Goal: Use online tool/utility: Utilize a website feature to perform a specific function

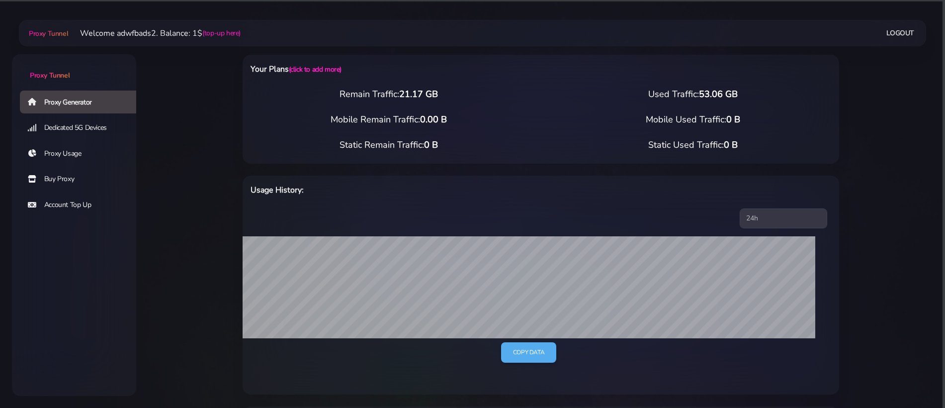
select select "IT"
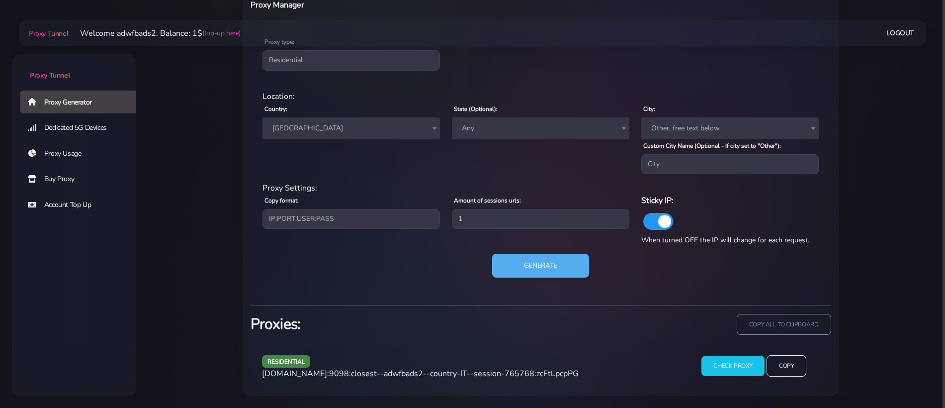
click at [310, 133] on span "[GEOGRAPHIC_DATA]" at bounding box center [352, 128] width 166 height 14
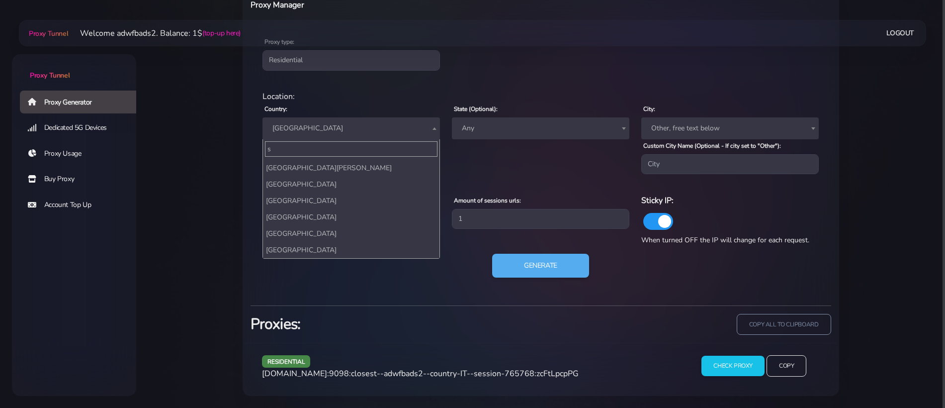
scroll to position [0, 0]
type input "stat"
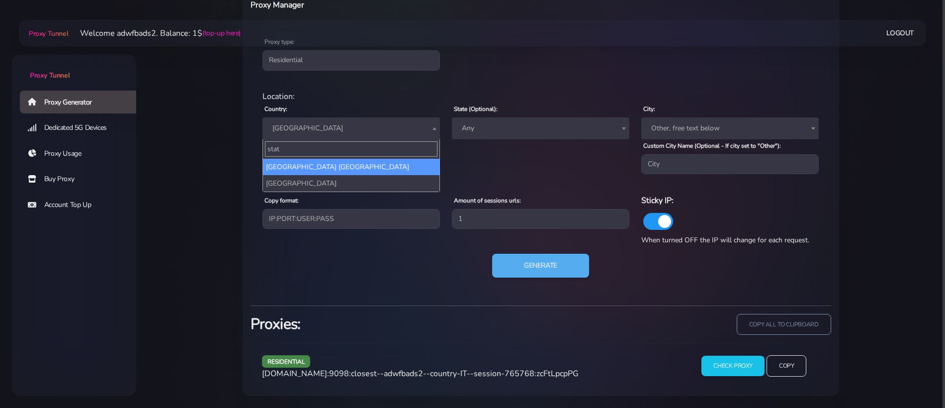
select select "US"
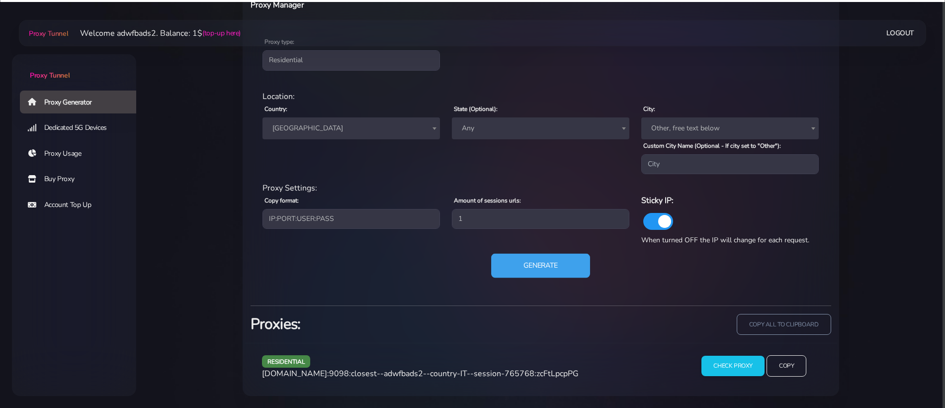
click at [532, 261] on button "Generate" at bounding box center [540, 266] width 99 height 24
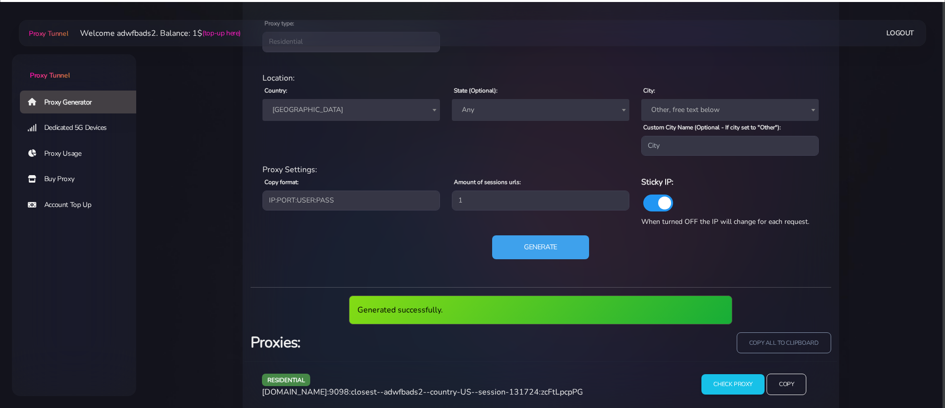
scroll to position [453, 0]
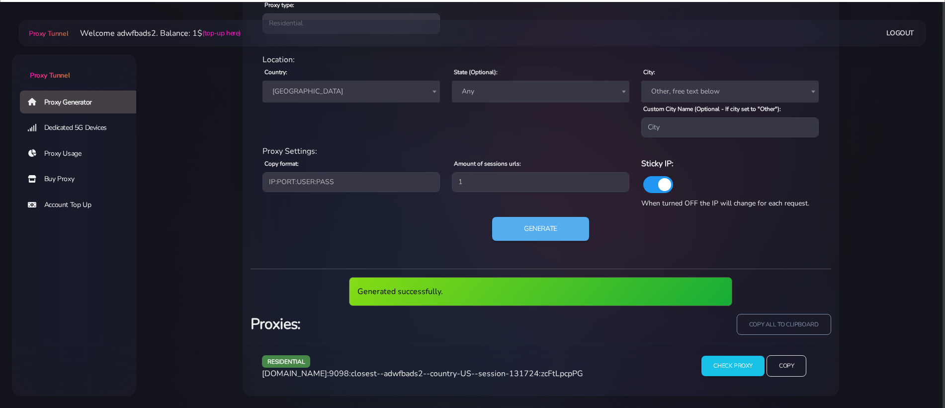
click at [458, 378] on span "[DOMAIN_NAME]:9098:closest--adwfbads2--country-US--session-131724:zcFtLpcpPG" at bounding box center [422, 373] width 321 height 11
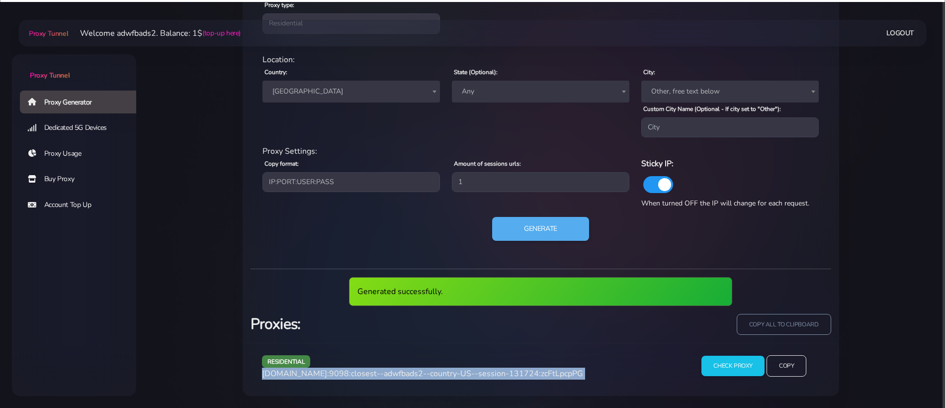
click at [458, 378] on span "[DOMAIN_NAME]:9098:closest--adwfbads2--country-US--session-131724:zcFtLpcpPG" at bounding box center [422, 373] width 321 height 11
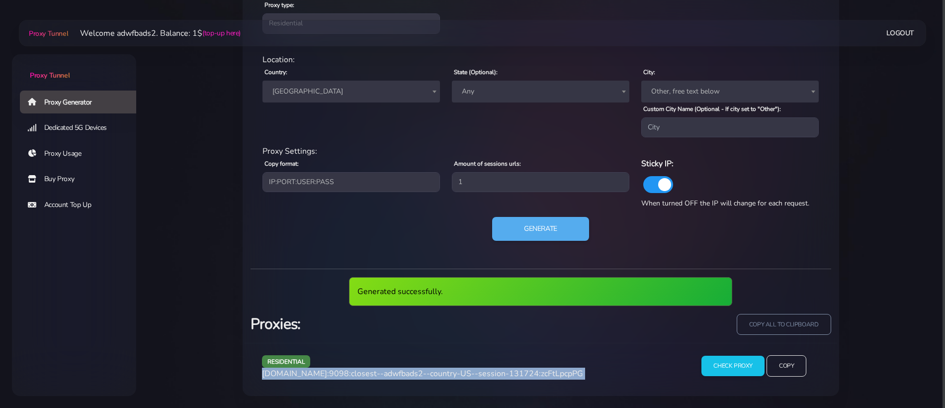
copy div "[DOMAIN_NAME]:9098:closest--adwfbads2--country-US--session-131724:zcFtLpcpPG"
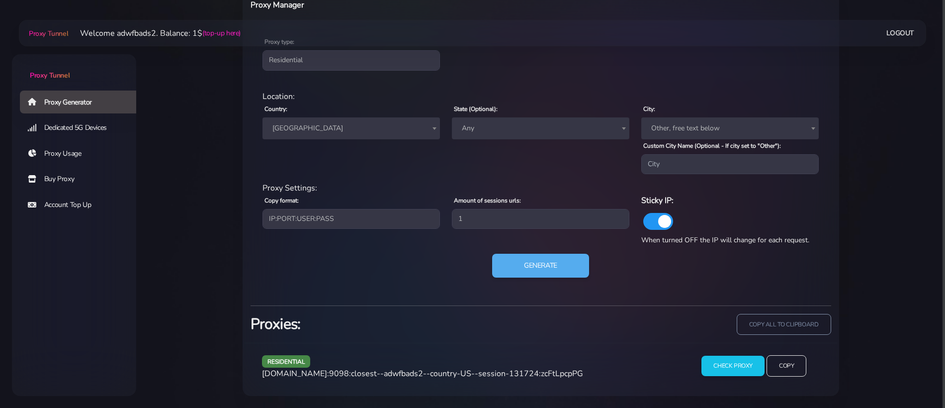
click at [313, 129] on span "[GEOGRAPHIC_DATA]" at bounding box center [352, 128] width 166 height 14
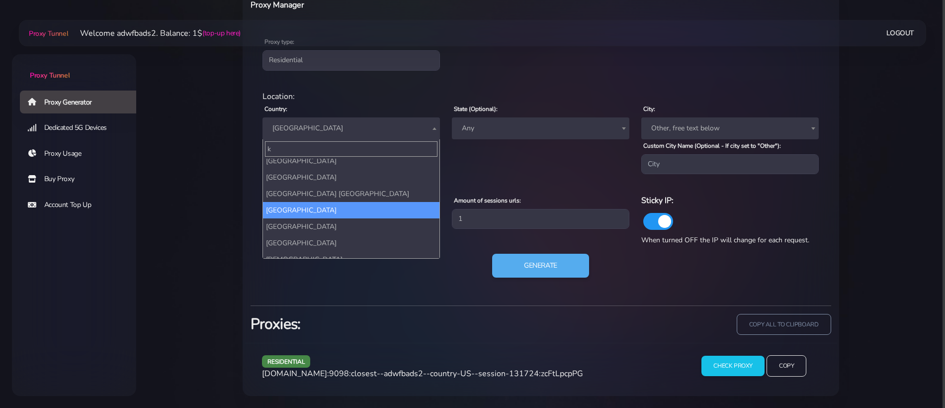
scroll to position [0, 0]
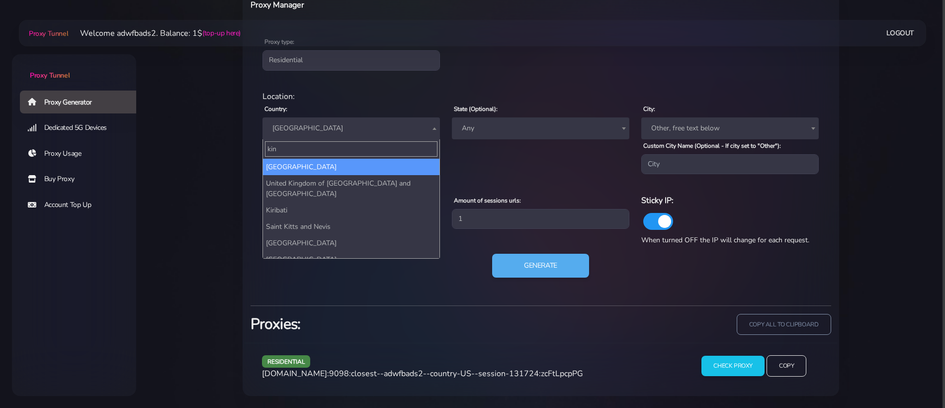
type input "king"
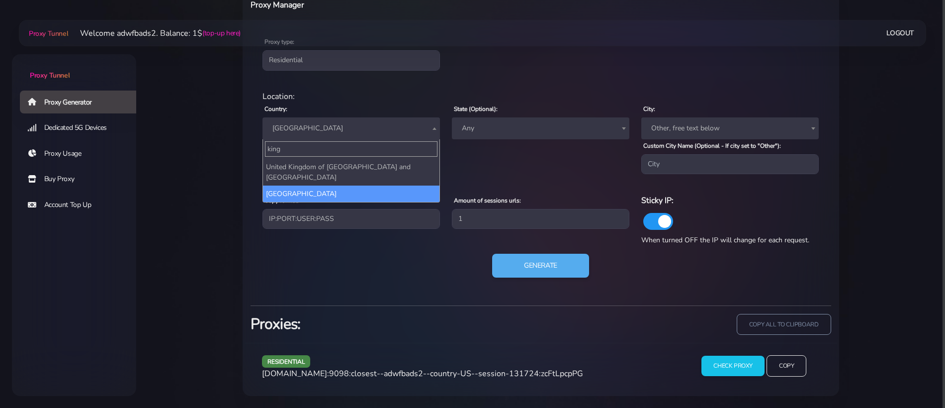
select select "UK"
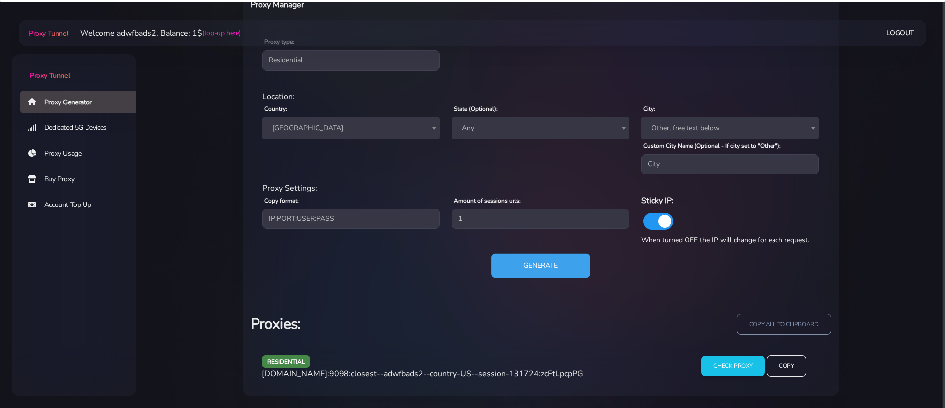
click at [520, 264] on button "Generate" at bounding box center [540, 266] width 99 height 24
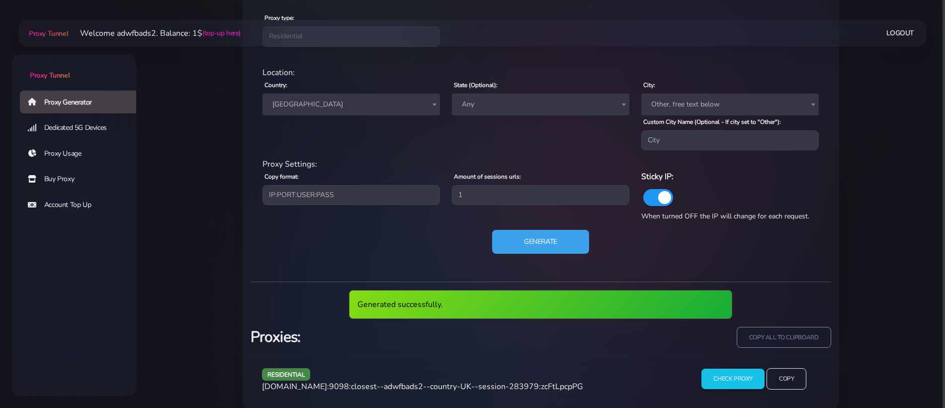
scroll to position [453, 0]
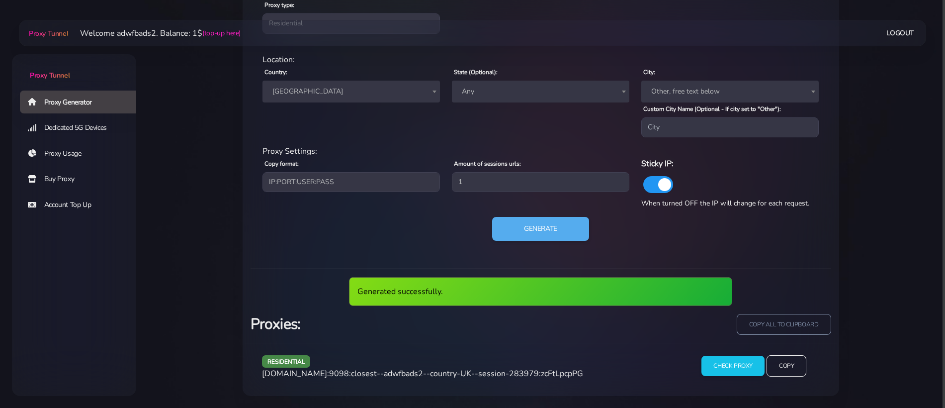
click at [452, 370] on span "[DOMAIN_NAME]:9098:closest--adwfbads2--country-UK--session-283979:zcFtLpcpPG" at bounding box center [422, 373] width 321 height 11
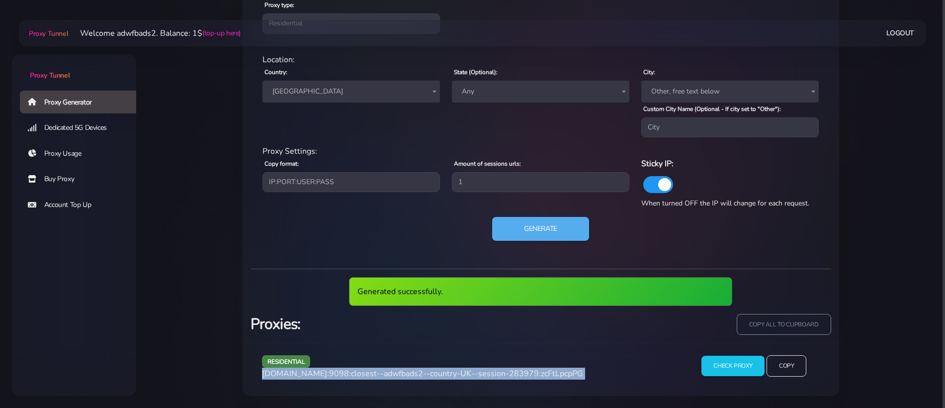
click at [452, 370] on span "[DOMAIN_NAME]:9098:closest--adwfbads2--country-UK--session-283979:zcFtLpcpPG" at bounding box center [422, 373] width 321 height 11
copy div "[DOMAIN_NAME]:9098:closest--adwfbads2--country-UK--session-283979:zcFtLpcpPG"
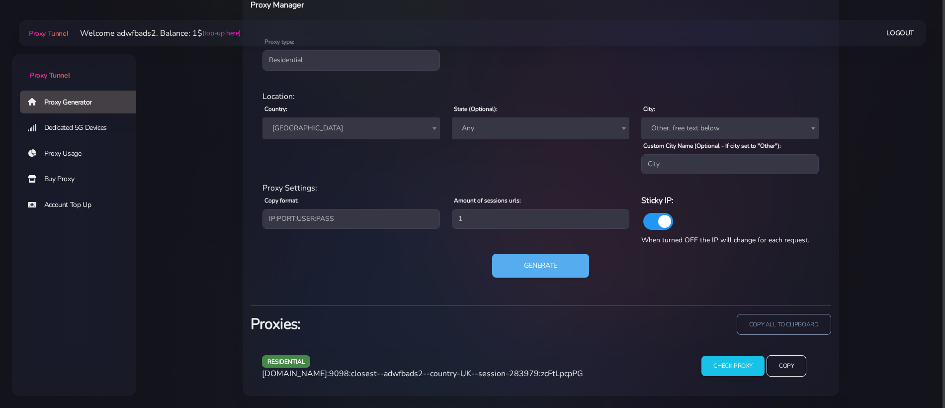
click at [312, 127] on span "[GEOGRAPHIC_DATA]" at bounding box center [352, 128] width 166 height 14
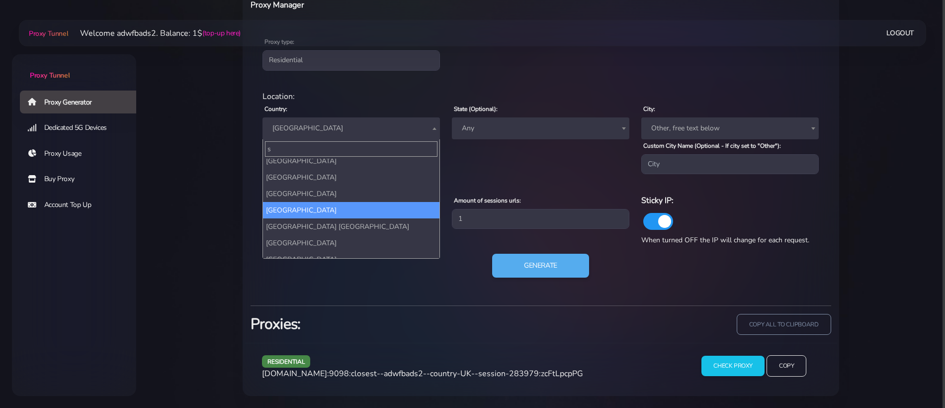
scroll to position [0, 0]
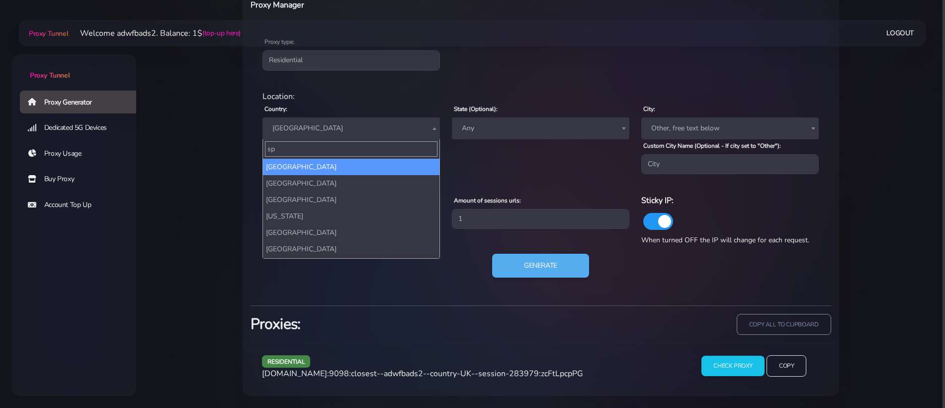
type input "spa"
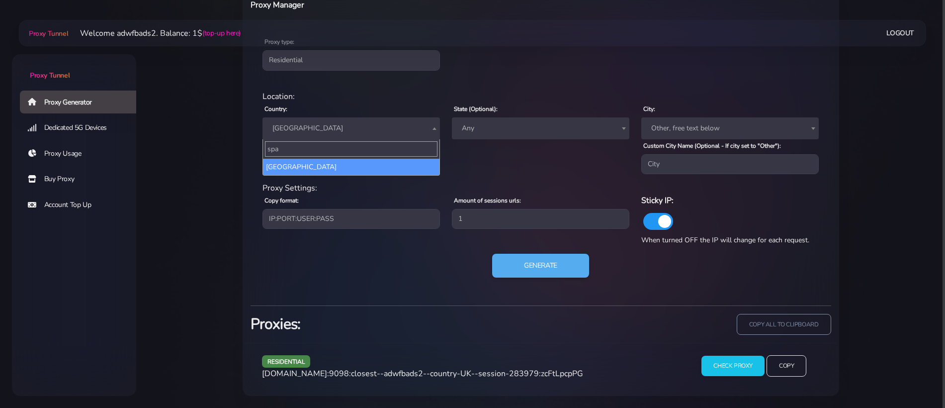
select select "ES"
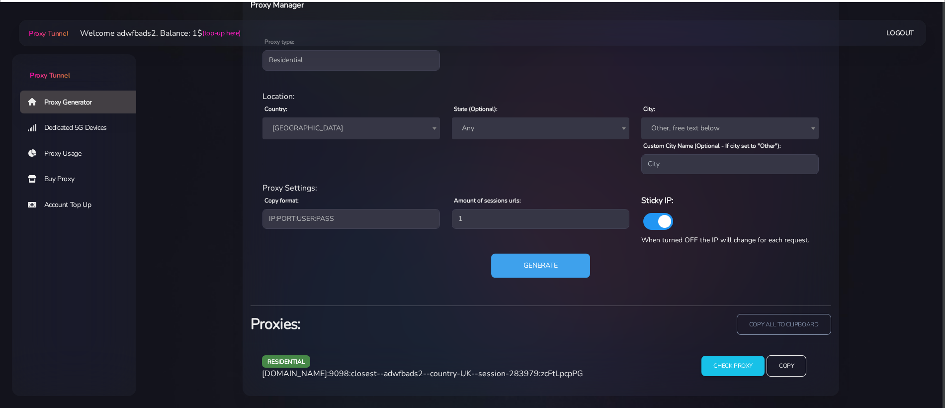
click at [508, 260] on button "Generate" at bounding box center [540, 266] width 99 height 24
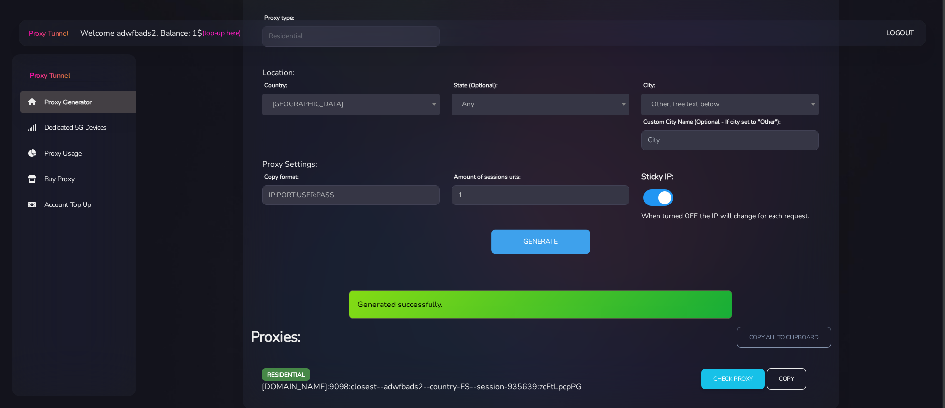
scroll to position [453, 0]
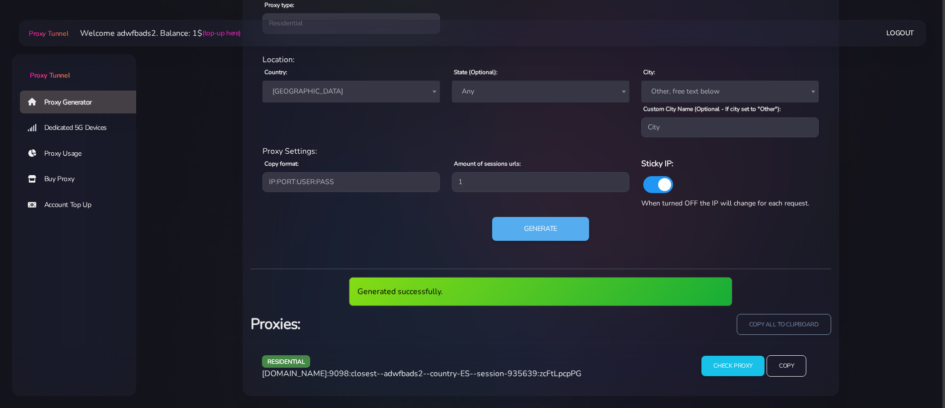
click at [454, 372] on span "[DOMAIN_NAME]:9098:closest--adwfbads2--country-ES--session-935639:zcFtLpcpPG" at bounding box center [422, 373] width 320 height 11
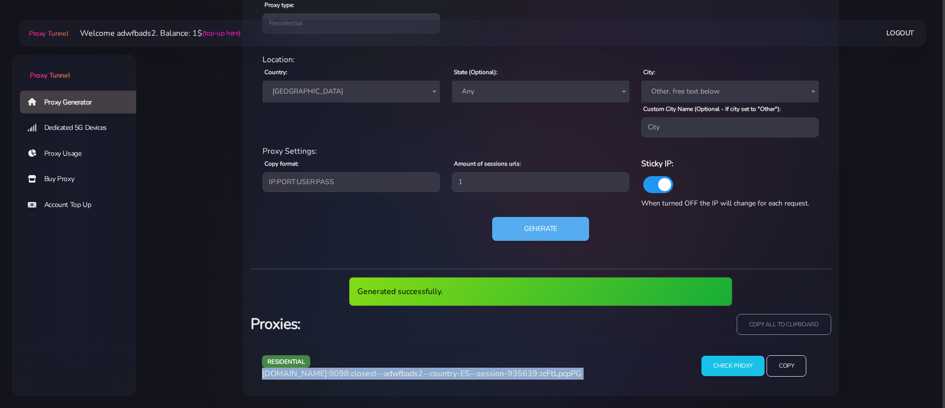
click at [454, 372] on span "[DOMAIN_NAME]:9098:closest--adwfbads2--country-ES--session-935639:zcFtLpcpPG" at bounding box center [422, 373] width 320 height 11
copy div "[DOMAIN_NAME]:9098:closest--adwfbads2--country-ES--session-935639:zcFtLpcpPG"
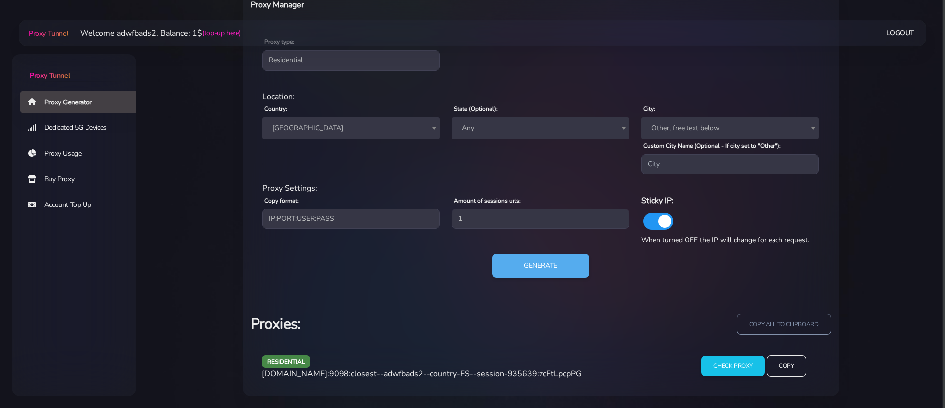
click at [327, 125] on span "[GEOGRAPHIC_DATA]" at bounding box center [352, 128] width 166 height 14
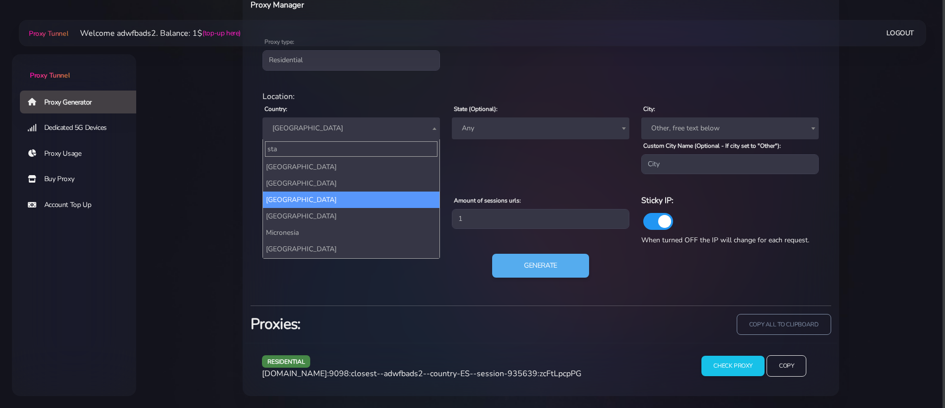
scroll to position [0, 0]
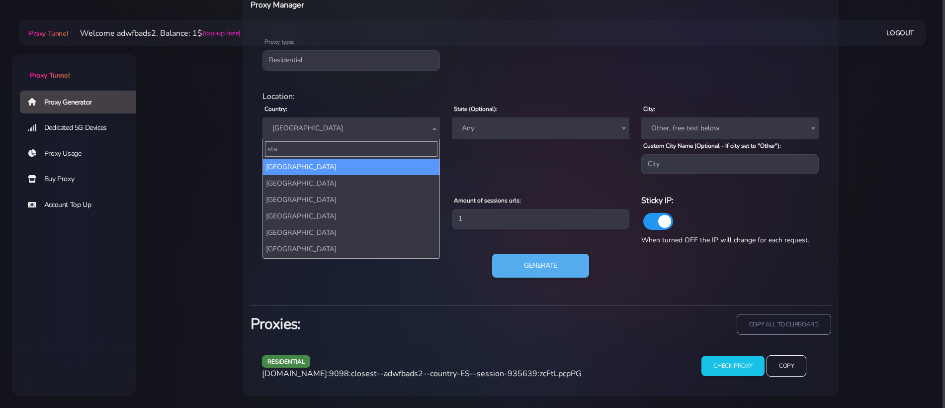
type input "stat"
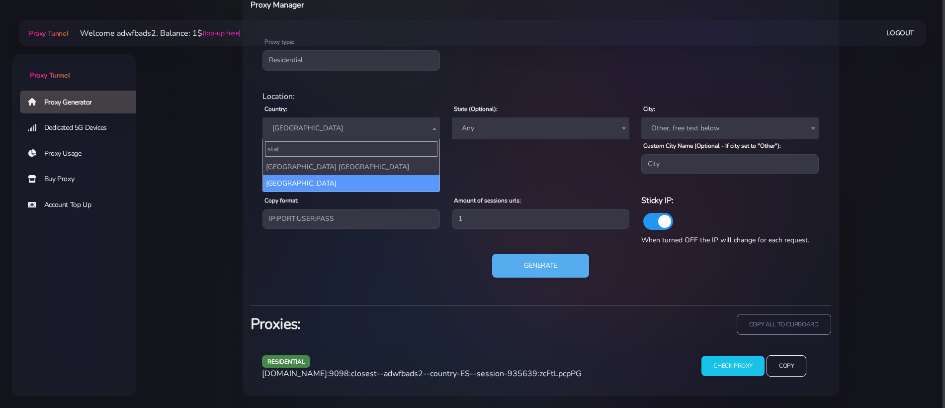
select select "US"
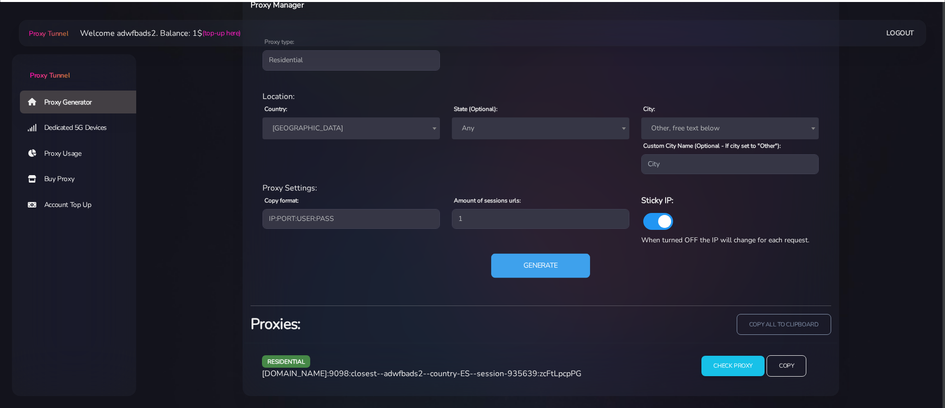
click at [555, 261] on button "Generate" at bounding box center [540, 266] width 99 height 24
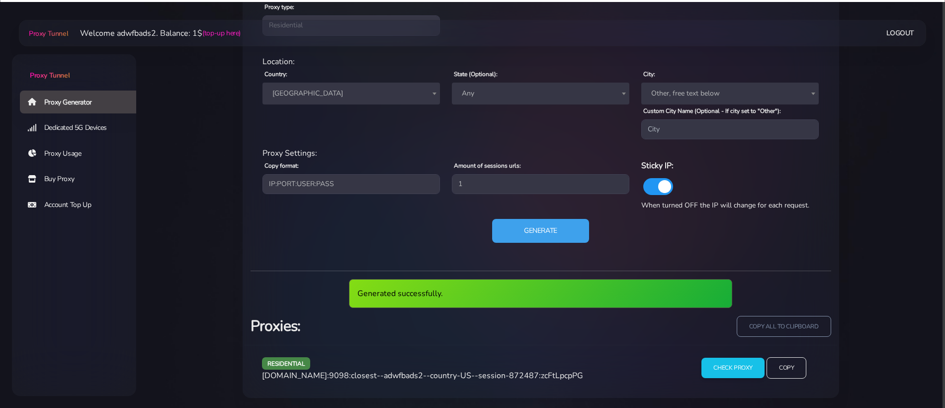
scroll to position [453, 0]
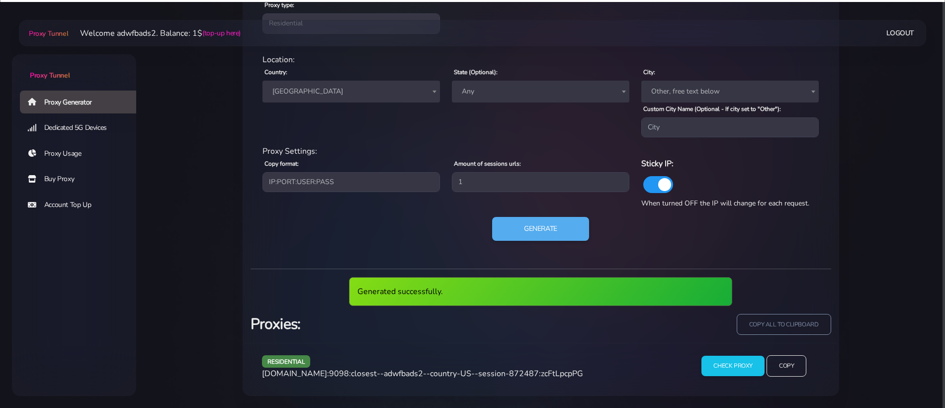
click at [505, 366] on div "residential [DOMAIN_NAME]:9098:closest--adwfbads2--country-US--session-872487:z…" at bounding box center [469, 369] width 427 height 29
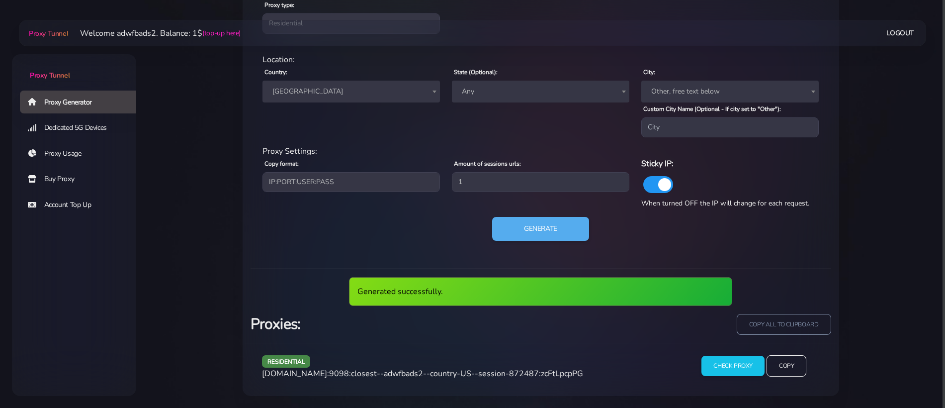
click at [497, 373] on span "[DOMAIN_NAME]:9098:closest--adwfbads2--country-US--session-872487:zcFtLpcpPG" at bounding box center [422, 373] width 321 height 11
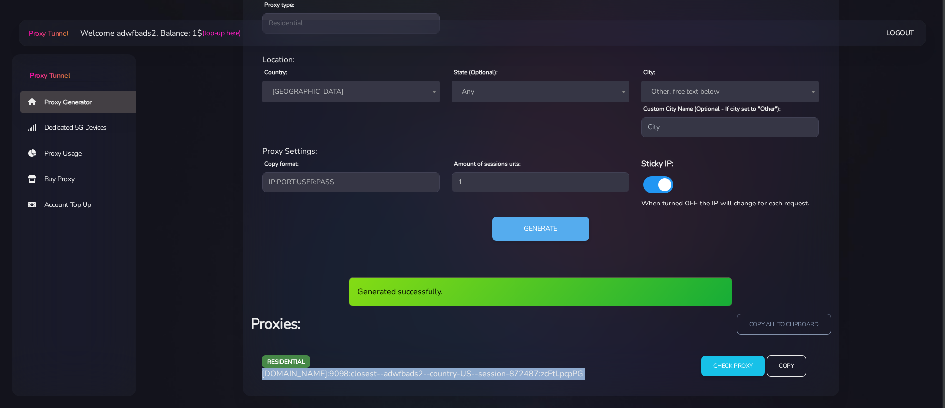
click at [497, 373] on span "[DOMAIN_NAME]:9098:closest--adwfbads2--country-US--session-872487:zcFtLpcpPG" at bounding box center [422, 373] width 321 height 11
copy div "[DOMAIN_NAME]:9098:closest--adwfbads2--country-US--session-872487:zcFtLpcpPG"
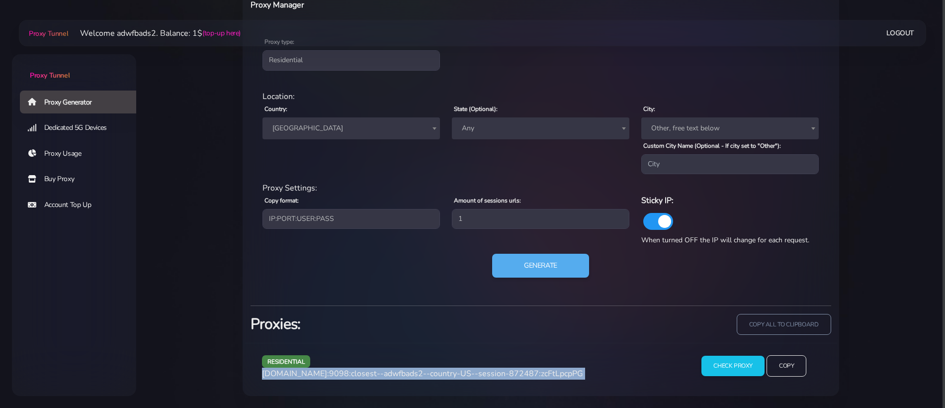
scroll to position [416, 0]
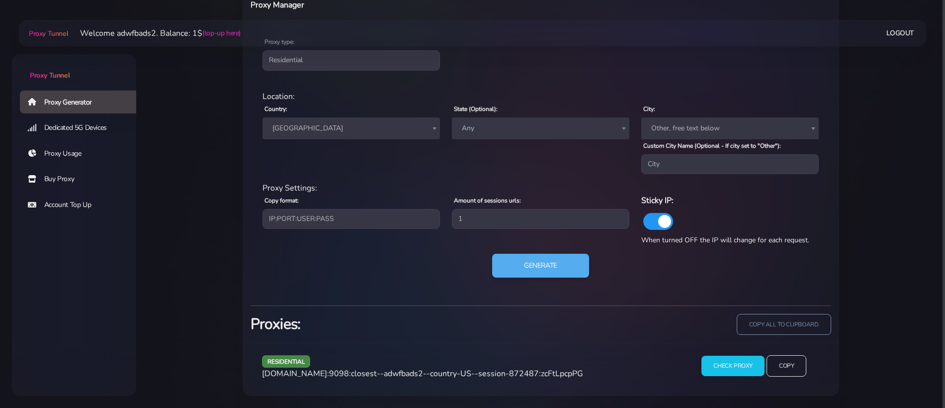
click at [322, 131] on span "[GEOGRAPHIC_DATA]" at bounding box center [352, 128] width 166 height 14
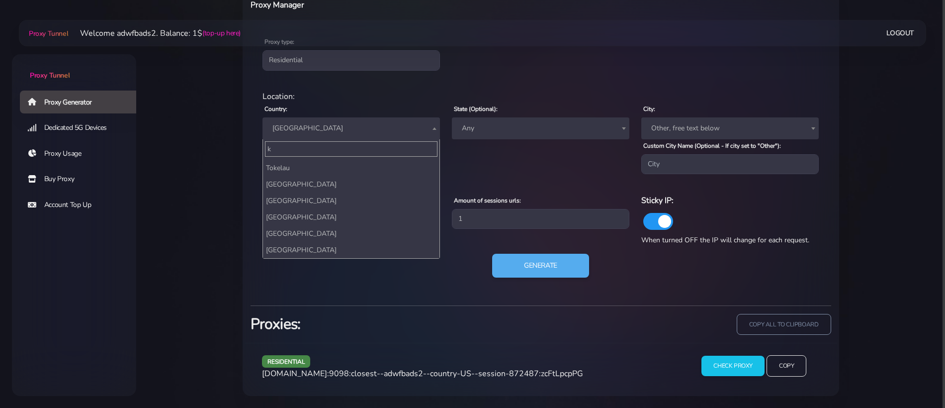
scroll to position [0, 0]
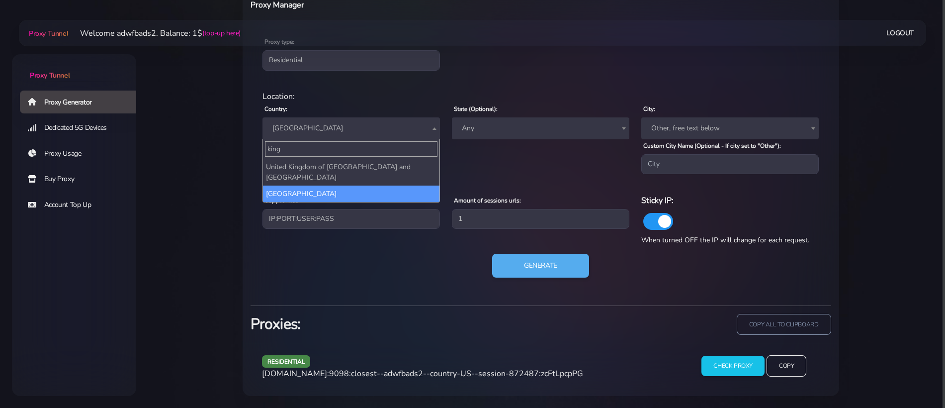
type input "king"
select select "UK"
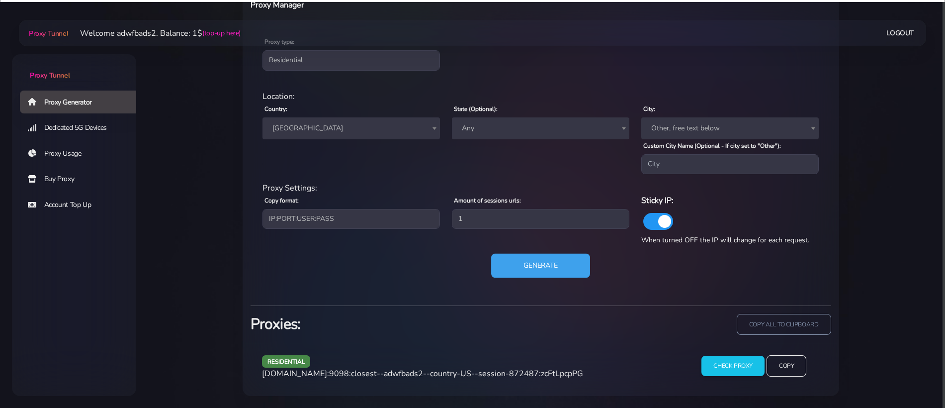
click at [531, 260] on button "Generate" at bounding box center [540, 266] width 99 height 24
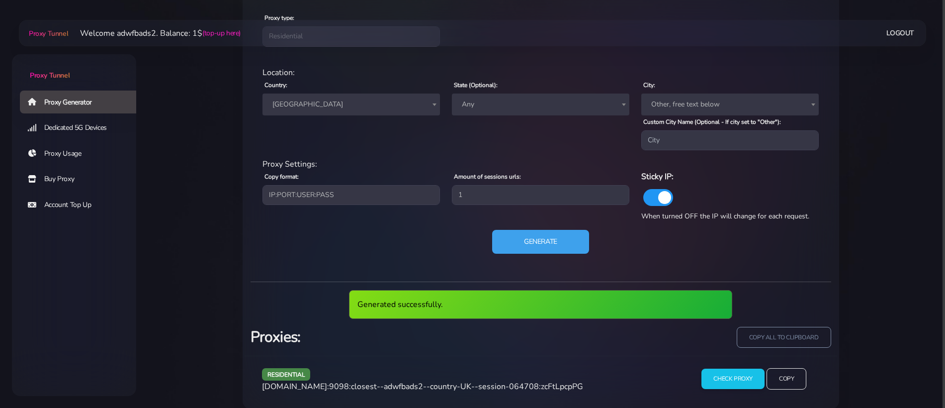
scroll to position [453, 0]
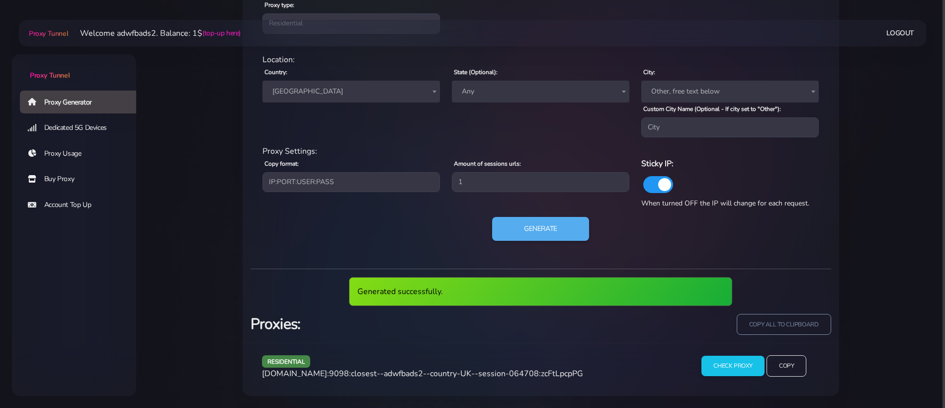
click at [501, 369] on span "[DOMAIN_NAME]:9098:closest--adwfbads2--country-UK--session-064708:zcFtLpcpPG" at bounding box center [422, 373] width 321 height 11
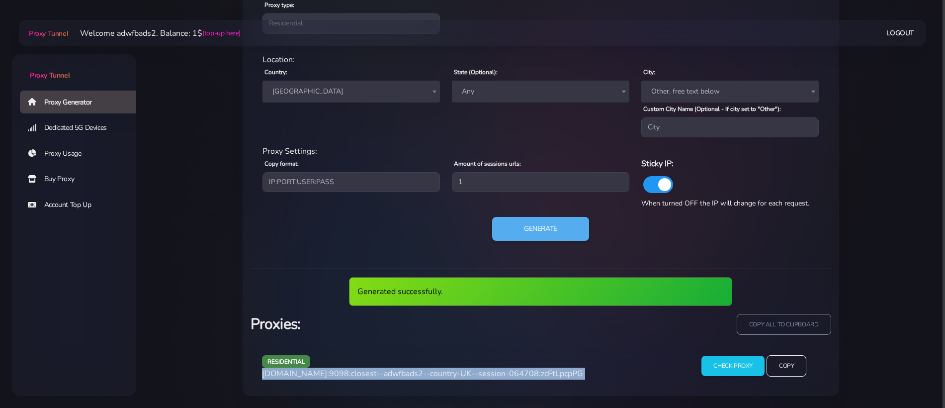
click at [501, 369] on span "[DOMAIN_NAME]:9098:closest--adwfbads2--country-UK--session-064708:zcFtLpcpPG" at bounding box center [422, 373] width 321 height 11
copy div "[DOMAIN_NAME]:9098:closest--adwfbads2--country-UK--session-064708:zcFtLpcpPG"
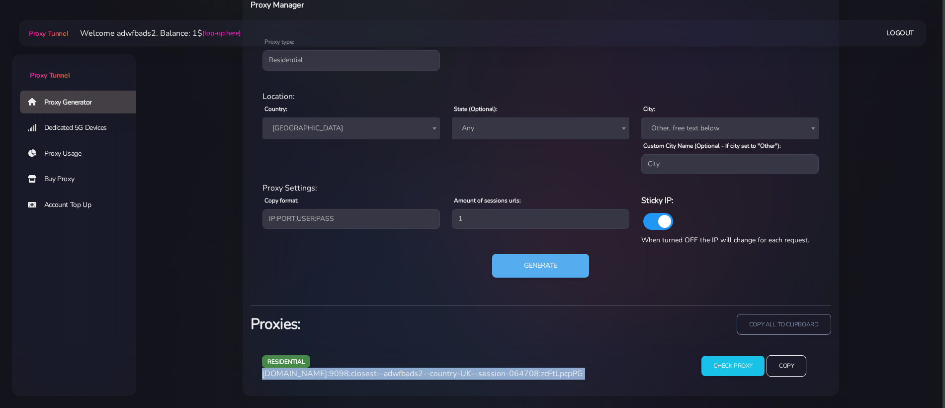
scroll to position [416, 0]
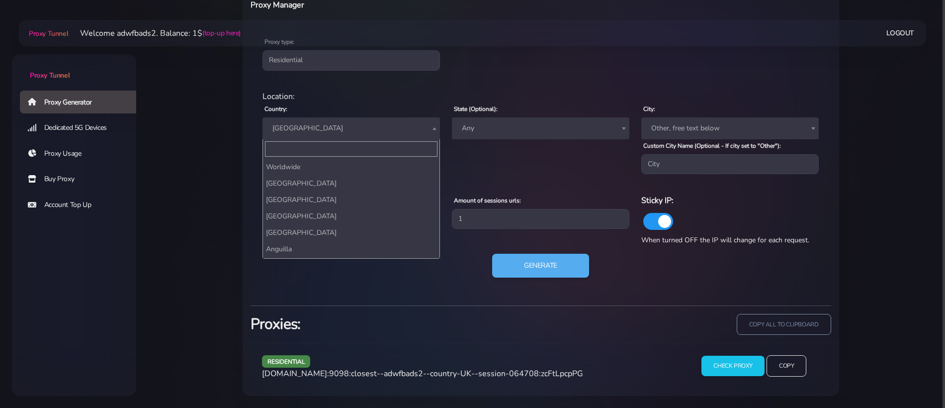
click at [319, 132] on span "[GEOGRAPHIC_DATA]" at bounding box center [352, 128] width 166 height 14
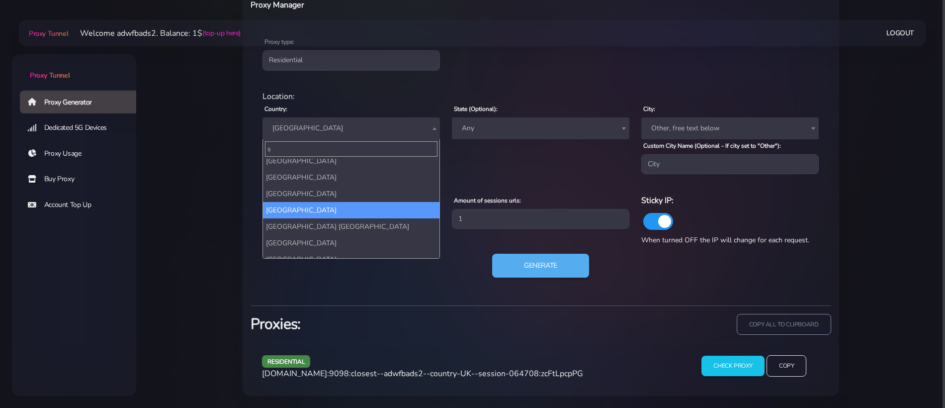
scroll to position [0, 0]
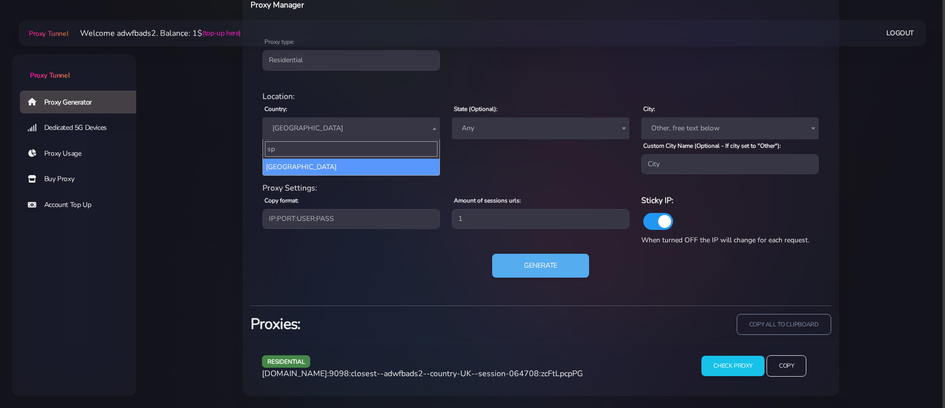
type input "spa"
select select "ES"
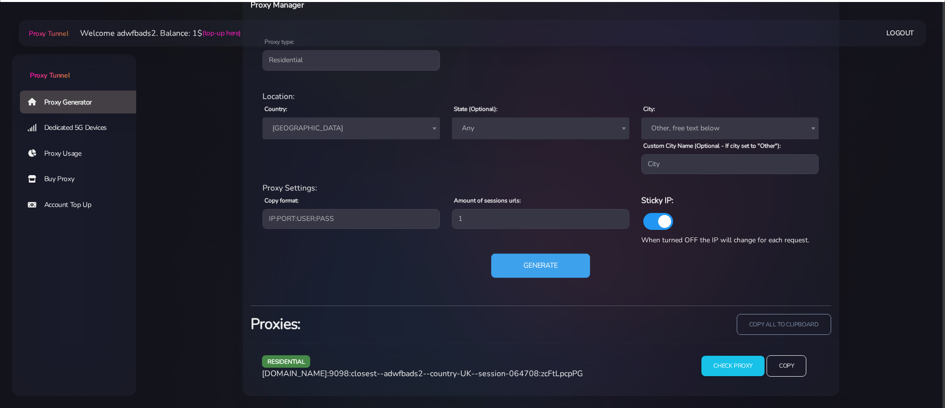
click at [523, 265] on button "Generate" at bounding box center [540, 266] width 99 height 24
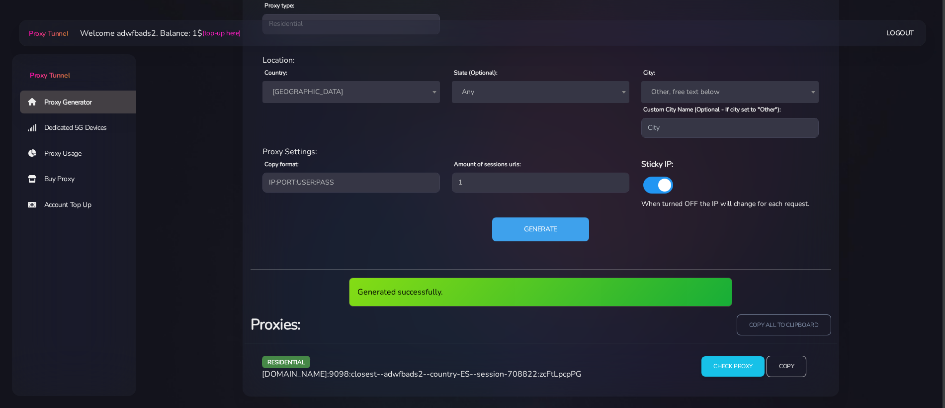
scroll to position [453, 0]
click at [476, 370] on span "[DOMAIN_NAME]:9098:closest--adwfbads2--country-ES--session-708822:zcFtLpcpPG" at bounding box center [422, 373] width 320 height 11
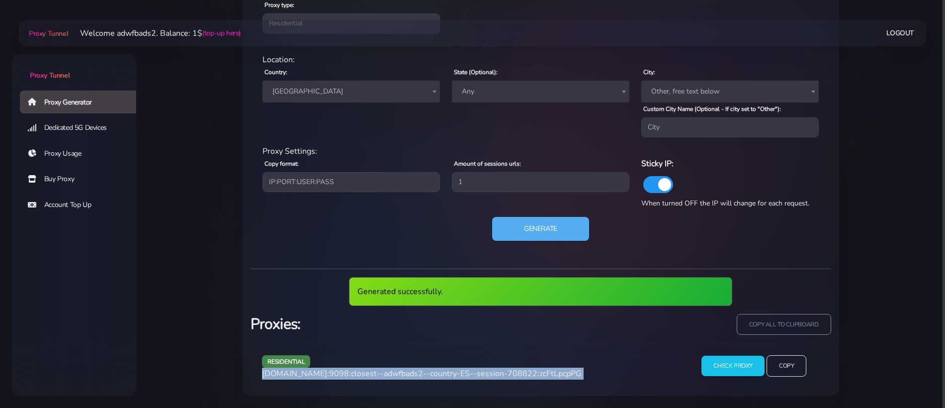
click at [476, 370] on span "[DOMAIN_NAME]:9098:closest--adwfbads2--country-ES--session-708822:zcFtLpcpPG" at bounding box center [422, 373] width 320 height 11
copy div "[DOMAIN_NAME]:9098:closest--adwfbads2--country-ES--session-708822:zcFtLpcpPG"
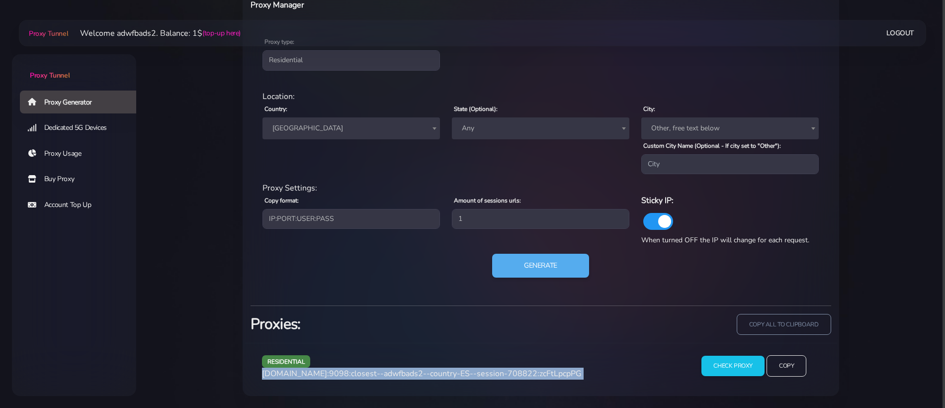
click at [342, 127] on span "[GEOGRAPHIC_DATA]" at bounding box center [352, 128] width 166 height 14
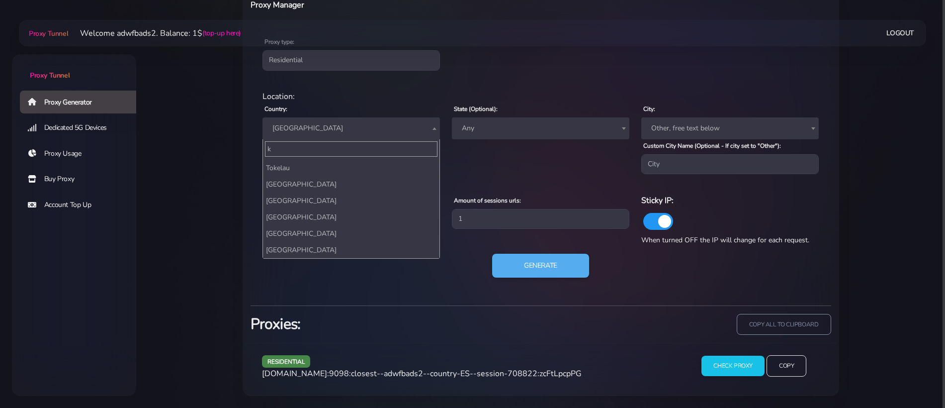
scroll to position [0, 0]
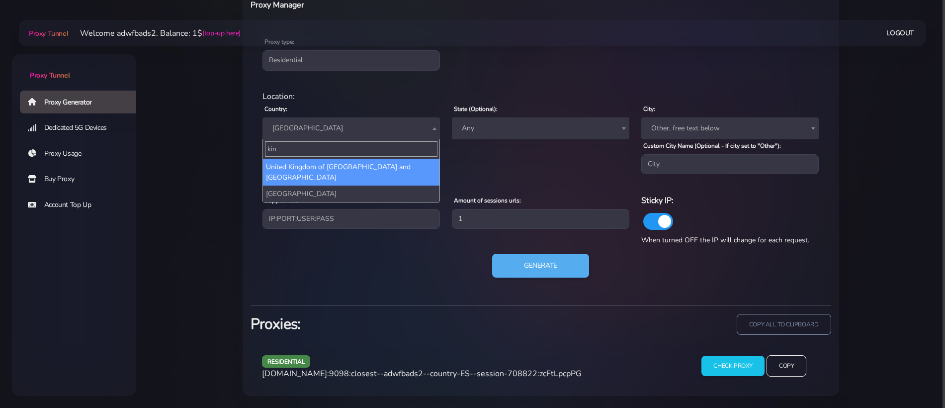
type input "king"
select select "UK"
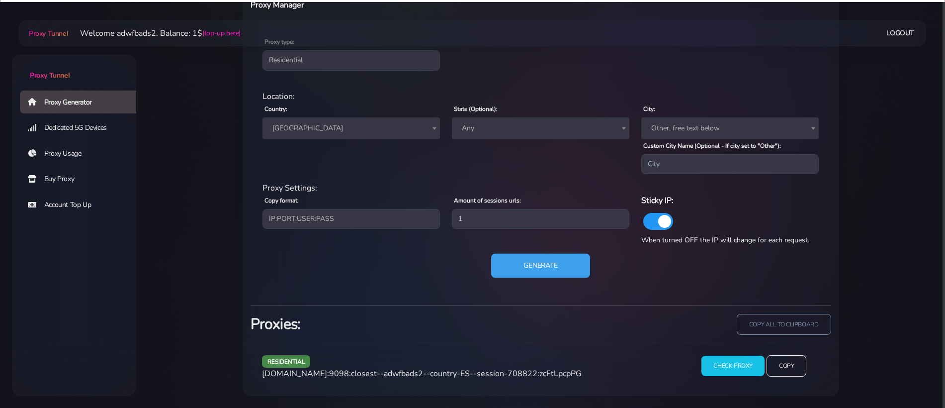
click at [558, 265] on button "Generate" at bounding box center [540, 266] width 99 height 24
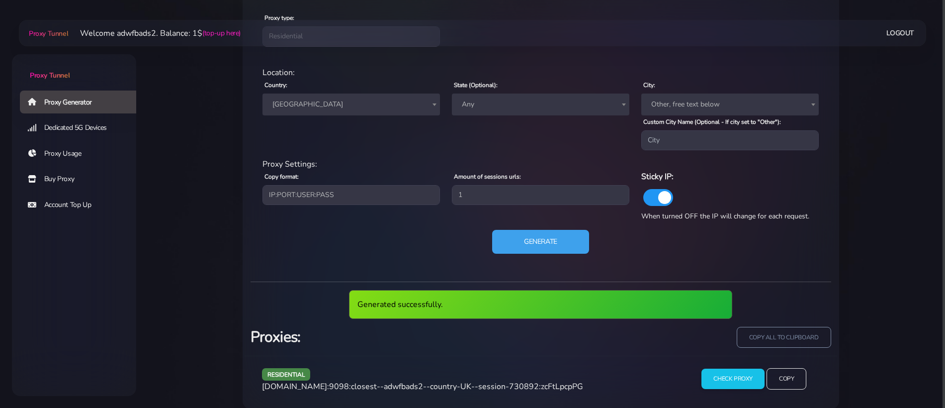
scroll to position [453, 0]
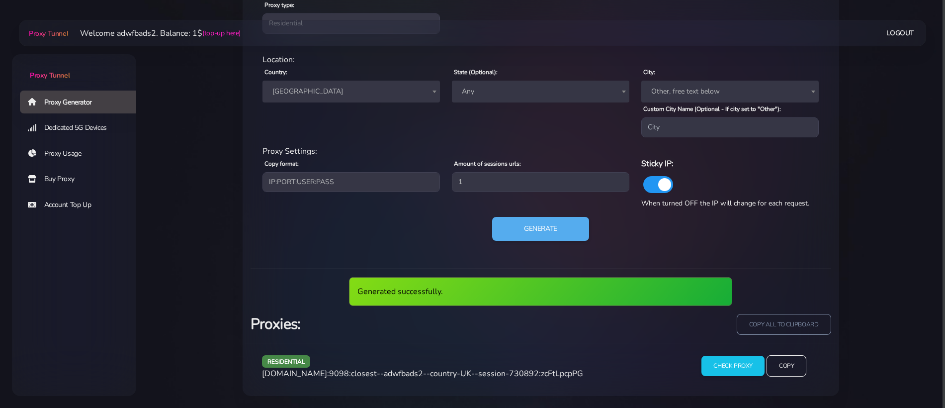
click at [454, 371] on span "[DOMAIN_NAME]:9098:closest--adwfbads2--country-UK--session-730892:zcFtLpcpPG" at bounding box center [422, 373] width 321 height 11
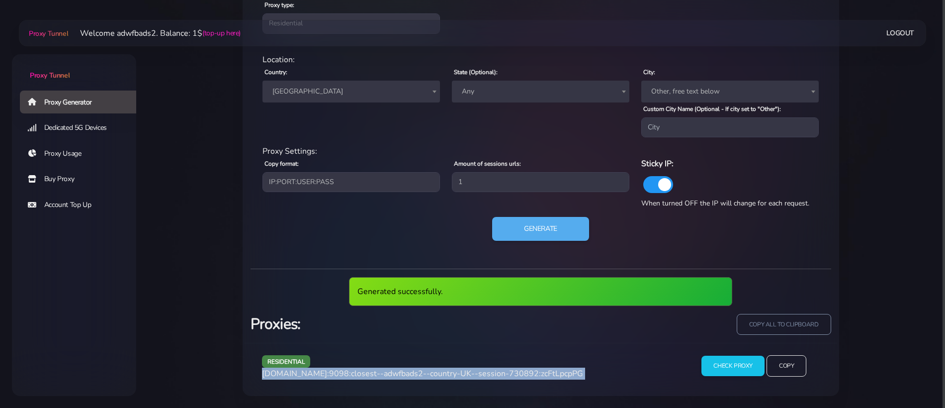
click at [454, 371] on span "[DOMAIN_NAME]:9098:closest--adwfbads2--country-UK--session-730892:zcFtLpcpPG" at bounding box center [422, 373] width 321 height 11
copy div "[DOMAIN_NAME]:9098:closest--adwfbads2--country-UK--session-730892:zcFtLpcpPG"
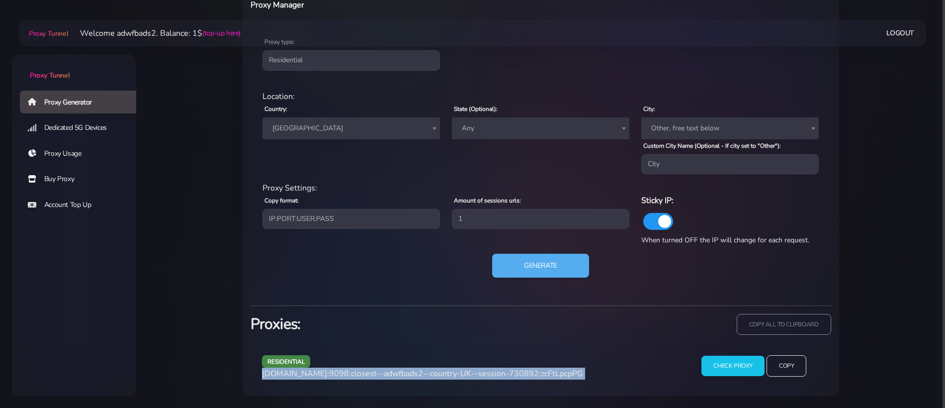
scroll to position [416, 0]
click at [551, 271] on button "Generate" at bounding box center [540, 266] width 99 height 24
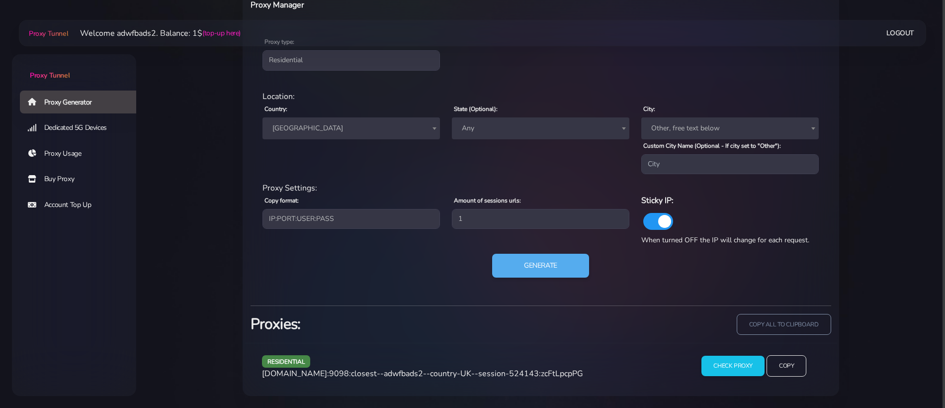
click at [408, 368] on span "[DOMAIN_NAME]:9098:closest--adwfbads2--country-UK--session-524143:zcFtLpcpPG" at bounding box center [422, 373] width 321 height 11
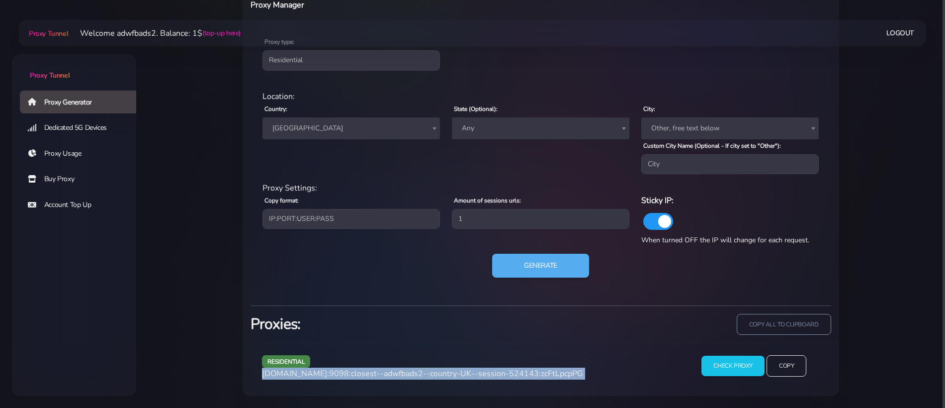
click at [408, 368] on span "[DOMAIN_NAME]:9098:closest--adwfbads2--country-UK--session-524143:zcFtLpcpPG" at bounding box center [422, 373] width 321 height 11
copy div "[DOMAIN_NAME]:9098:closest--adwfbads2--country-UK--session-524143:zcFtLpcpPG"
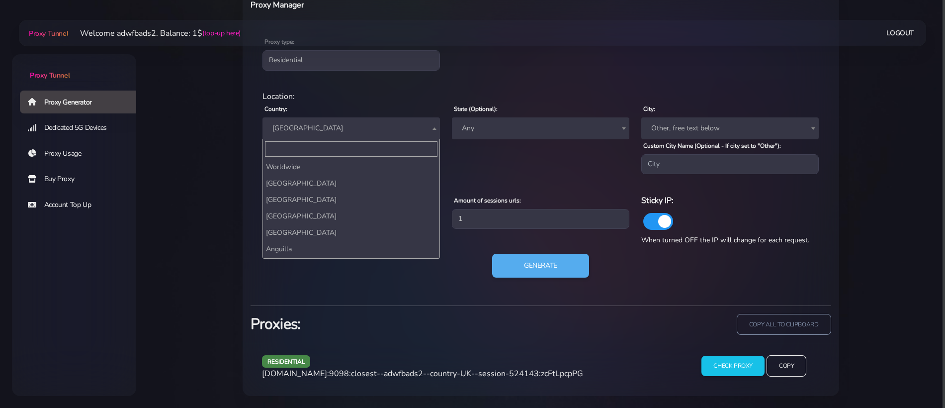
click at [338, 134] on span "[GEOGRAPHIC_DATA]" at bounding box center [352, 128] width 166 height 14
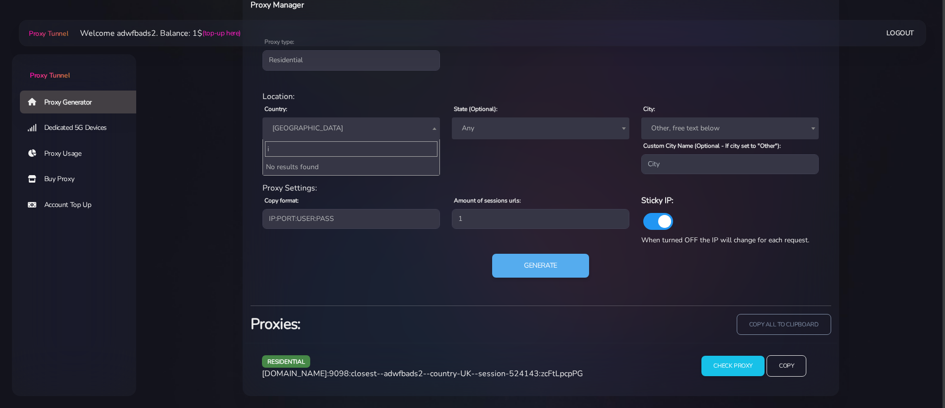
scroll to position [2423, 0]
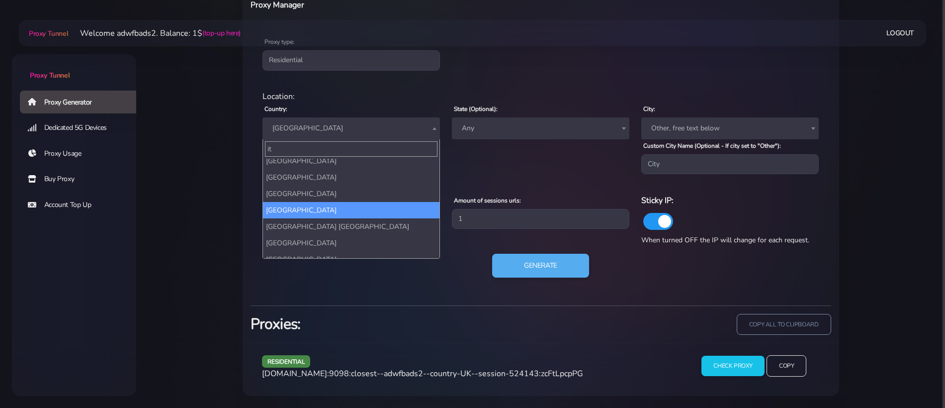
type input "ita"
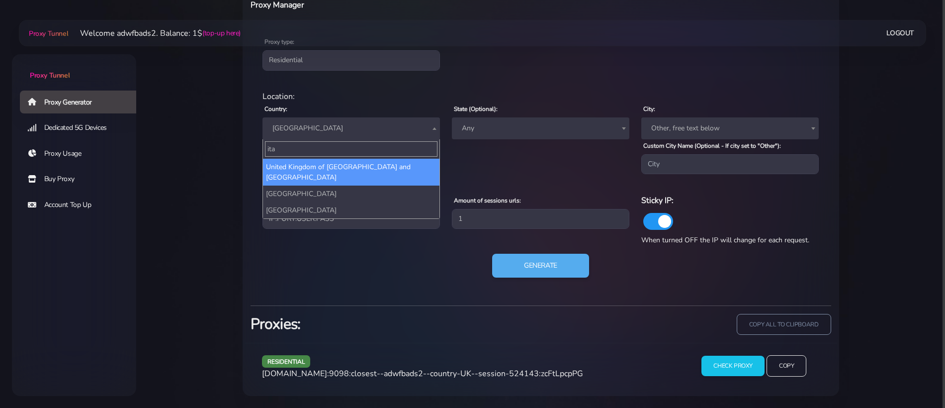
scroll to position [0, 0]
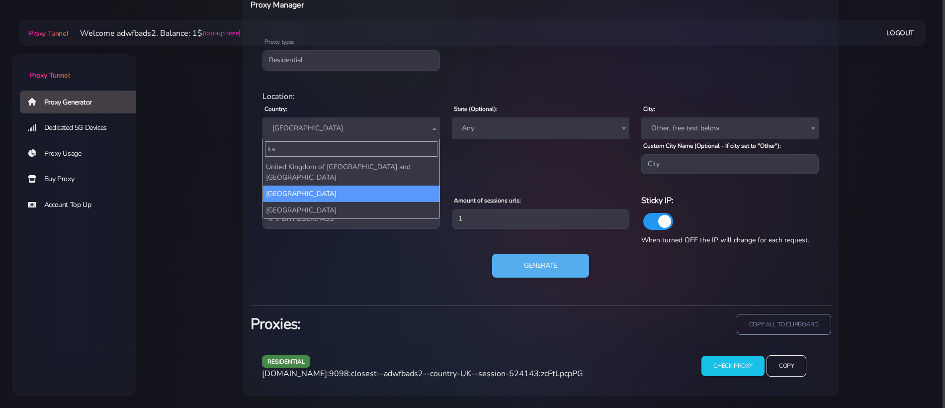
select select "IT"
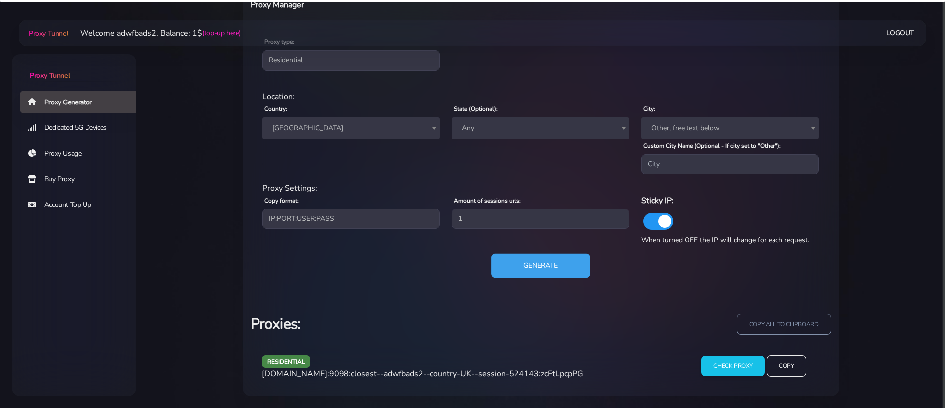
click at [569, 262] on button "Generate" at bounding box center [540, 266] width 99 height 24
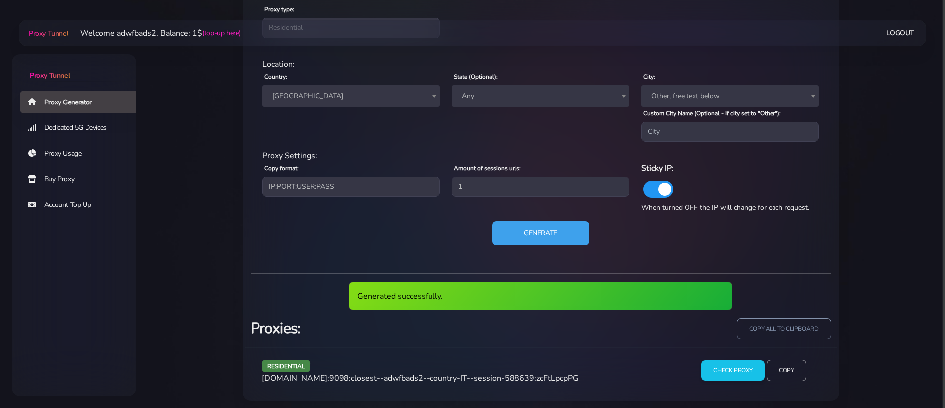
scroll to position [453, 0]
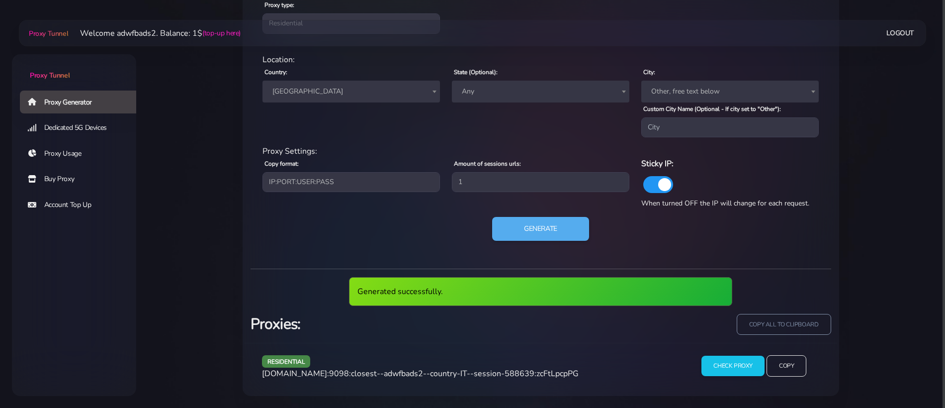
click at [485, 374] on span "[DOMAIN_NAME]:9098:closest--adwfbads2--country-IT--session-588639:zcFtLpcpPG" at bounding box center [420, 373] width 317 height 11
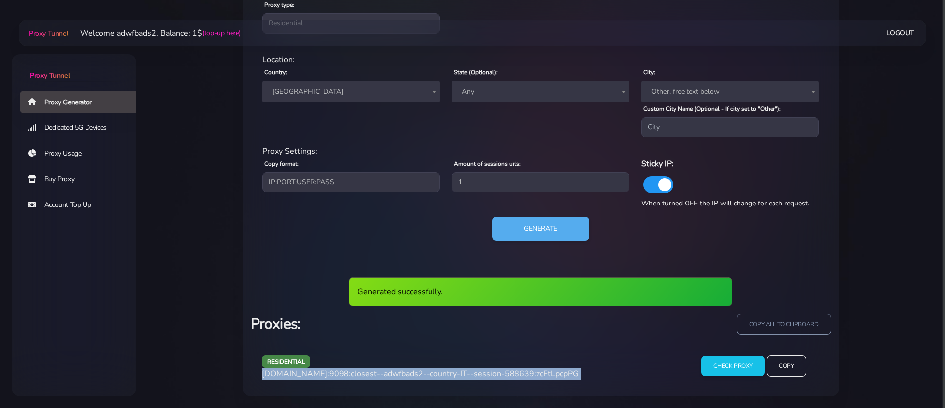
copy div "[DOMAIN_NAME]:9098:closest--adwfbads2--country-IT--session-588639:zcFtLpcpPG"
